Goal: Check status

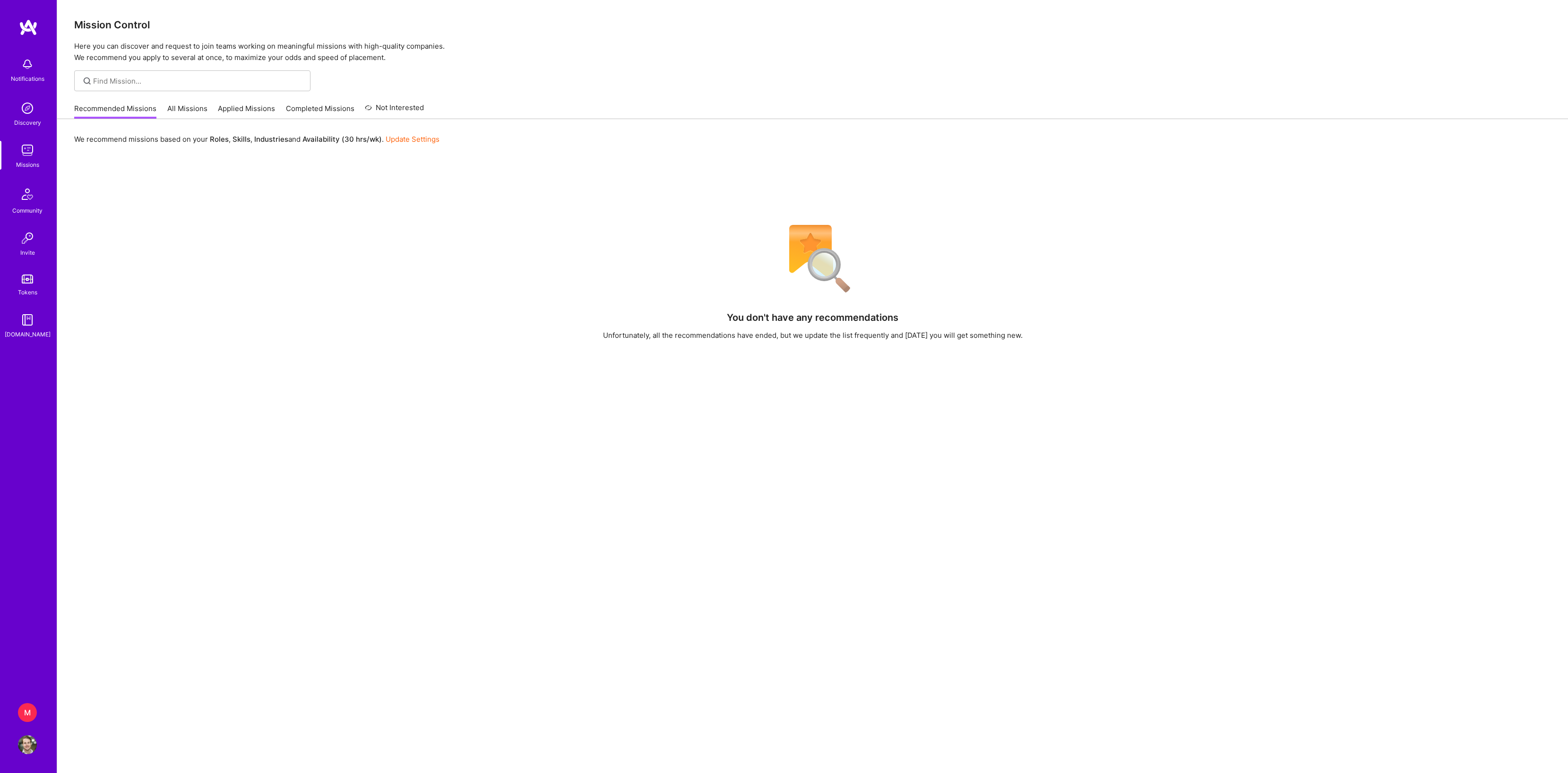
click at [32, 714] on div "M" at bounding box center [28, 712] width 19 height 19
click at [34, 712] on div "M" at bounding box center [28, 712] width 19 height 19
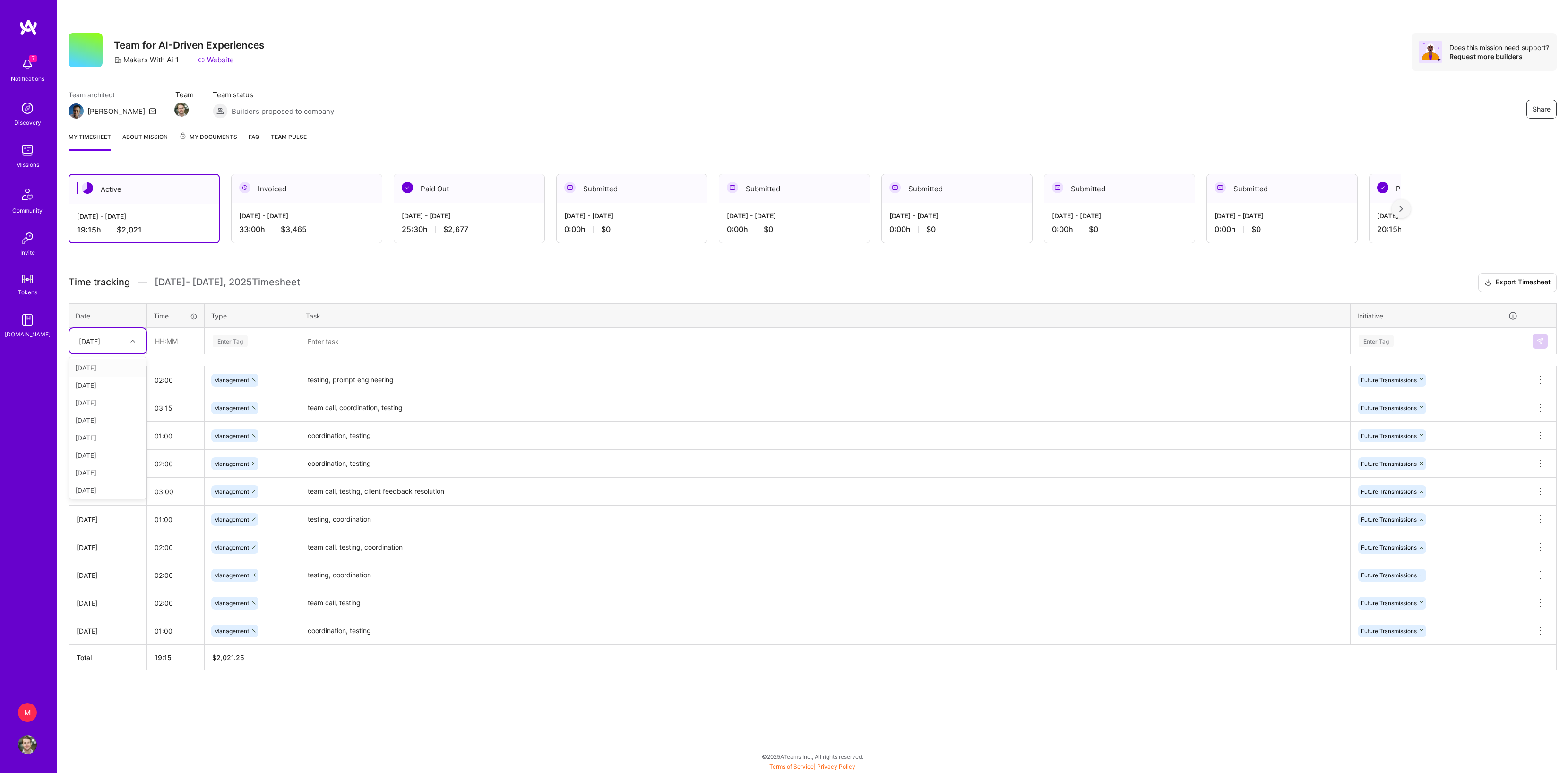
click at [130, 344] on icon at bounding box center [132, 340] width 4 height 4
click at [219, 276] on div "Active [DATE] - [DATE] 19:15 h $2,021 Invoiced [DATE] - [DATE] 33:00 h $3,465 P…" at bounding box center [812, 439] width 1511 height 554
